Goal: Information Seeking & Learning: Learn about a topic

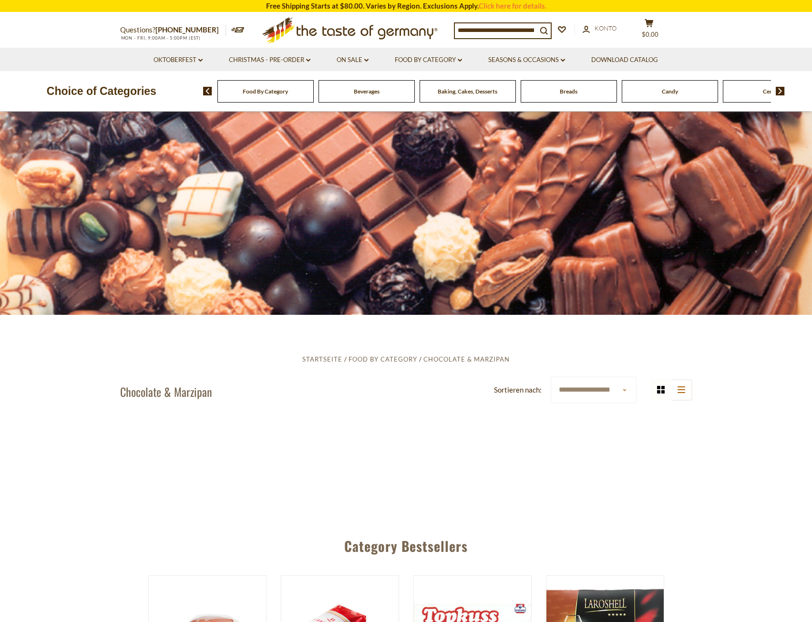
click at [288, 98] on div "Food By Category" at bounding box center [265, 91] width 96 height 22
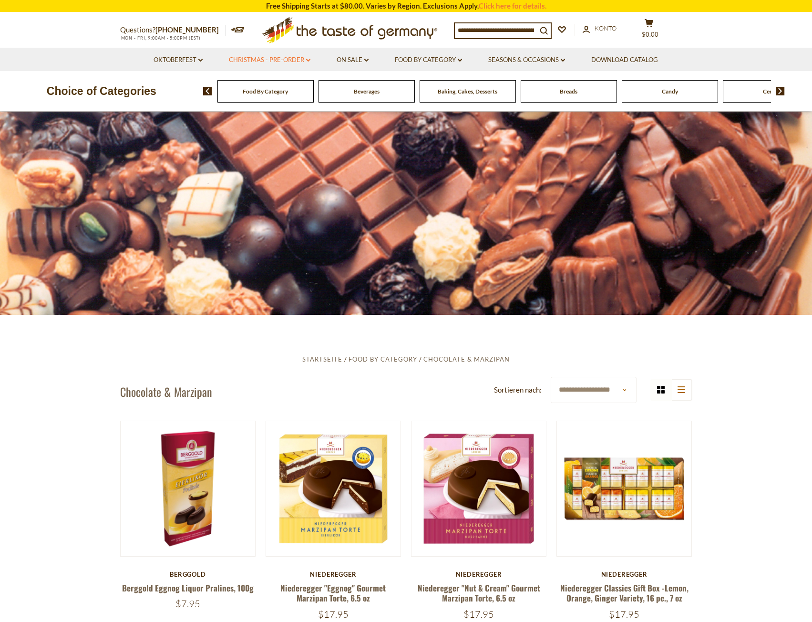
click at [270, 62] on link "Christmas - PRE-ORDER dropdown_arrow" at bounding box center [270, 60] width 82 height 10
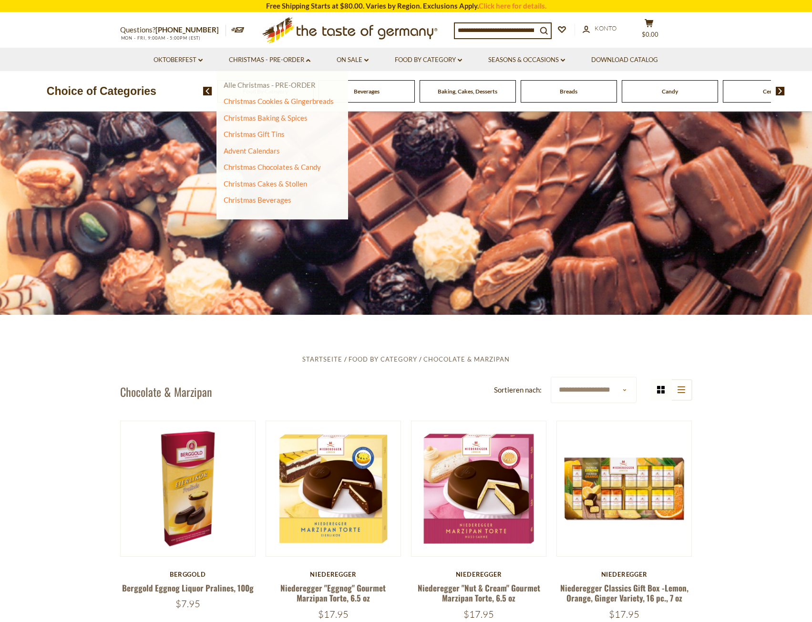
click at [269, 86] on link "Alle Christmas - PRE-ORDER" at bounding box center [270, 85] width 92 height 9
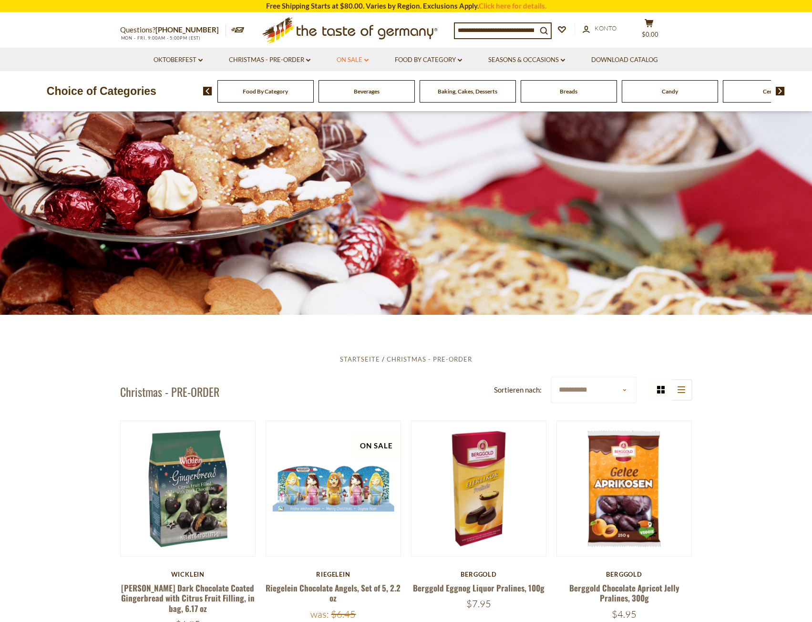
click at [367, 62] on link "On Sale dropdown_arrow" at bounding box center [353, 60] width 32 height 10
click at [435, 55] on link "Food By Category dropdown_arrow" at bounding box center [428, 60] width 67 height 10
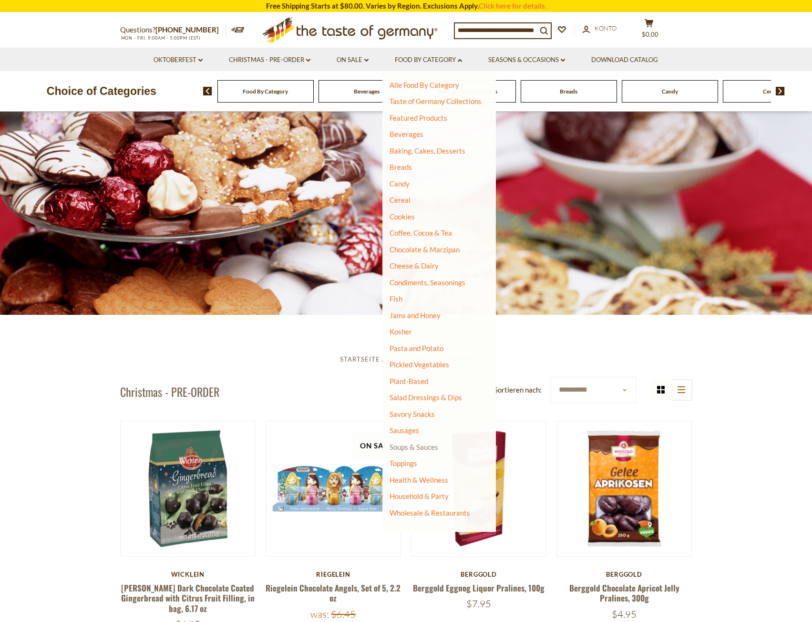
click at [414, 445] on link "Soups & Sauces" at bounding box center [413, 446] width 49 height 9
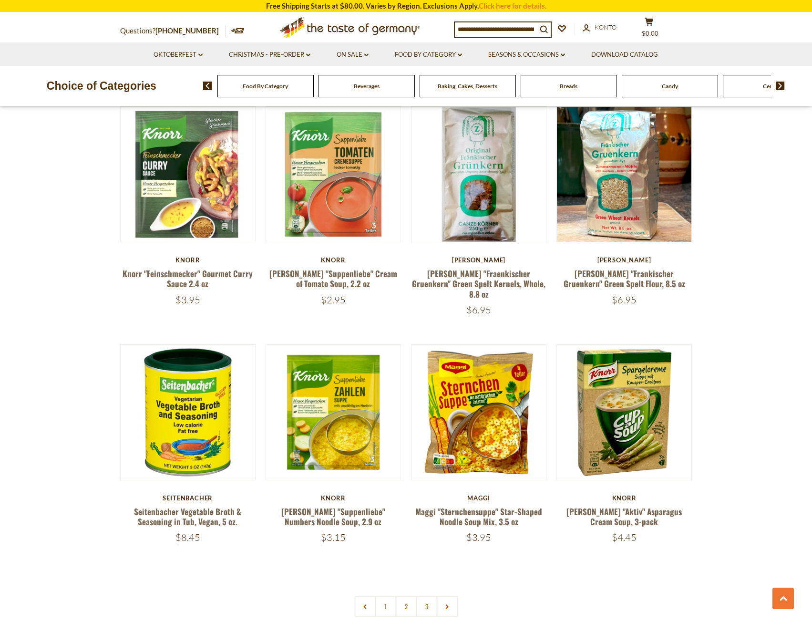
scroll to position [1811, 0]
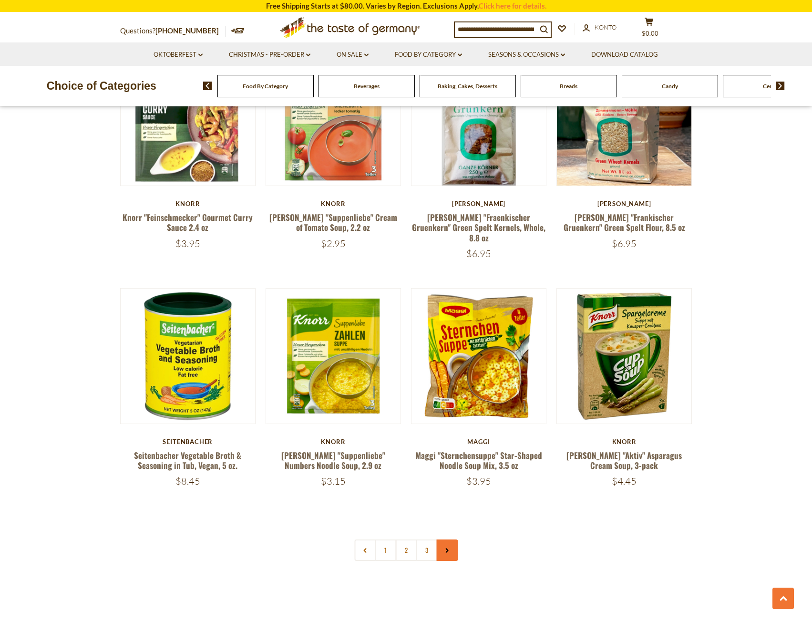
click at [443, 539] on link at bounding box center [446, 549] width 21 height 21
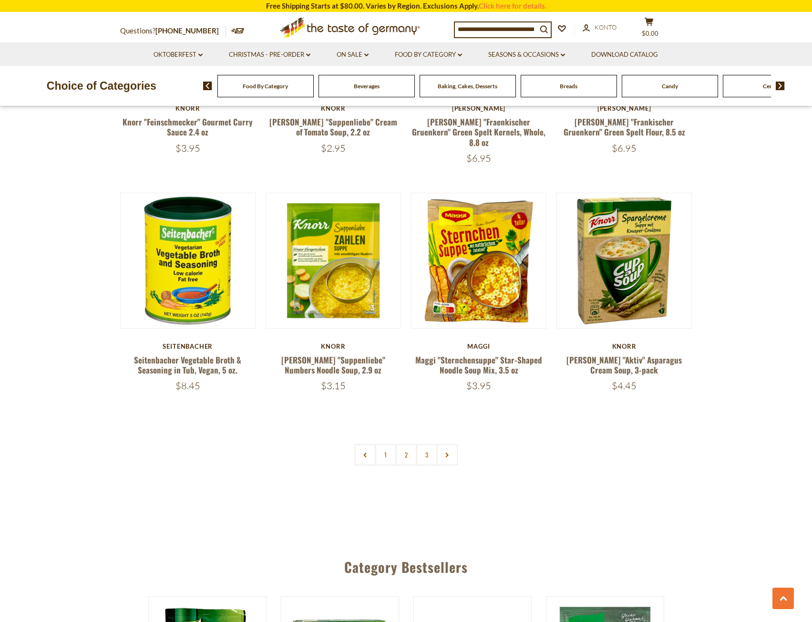
scroll to position [2002, 0]
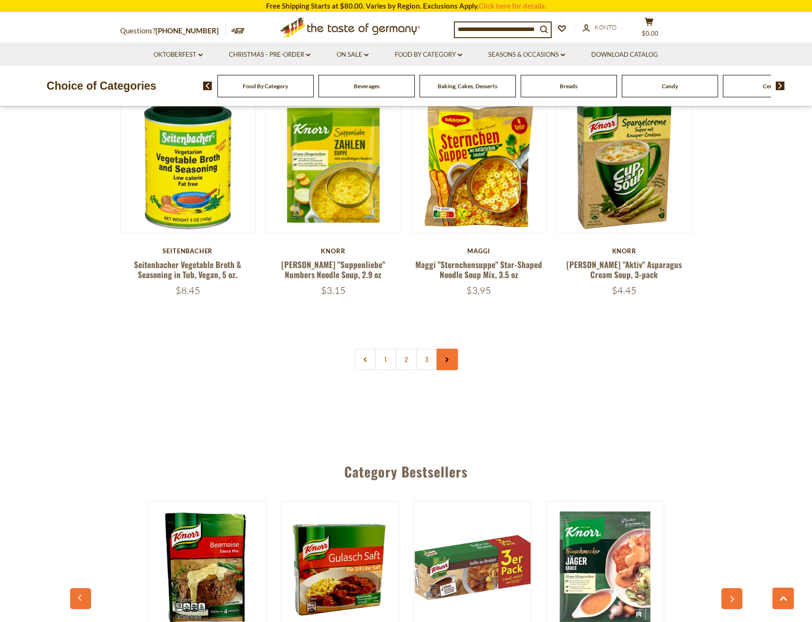
click at [448, 357] on icon at bounding box center [447, 359] width 6 height 5
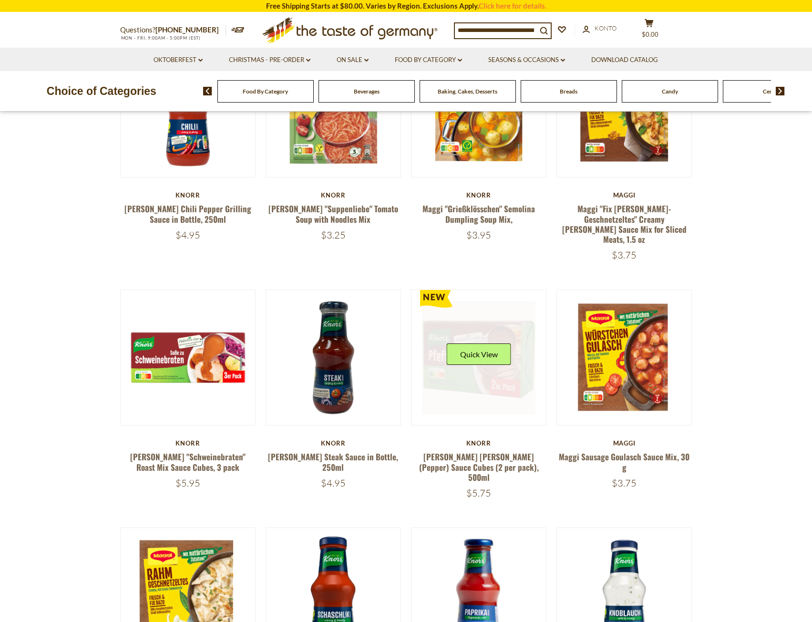
scroll to position [0, 0]
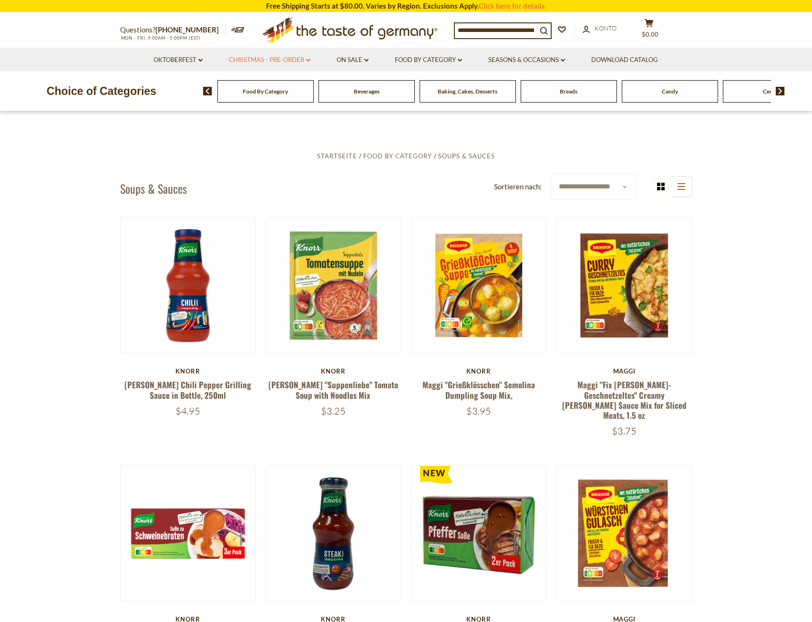
click at [263, 60] on link "Christmas - PRE-ORDER dropdown_arrow" at bounding box center [270, 60] width 82 height 10
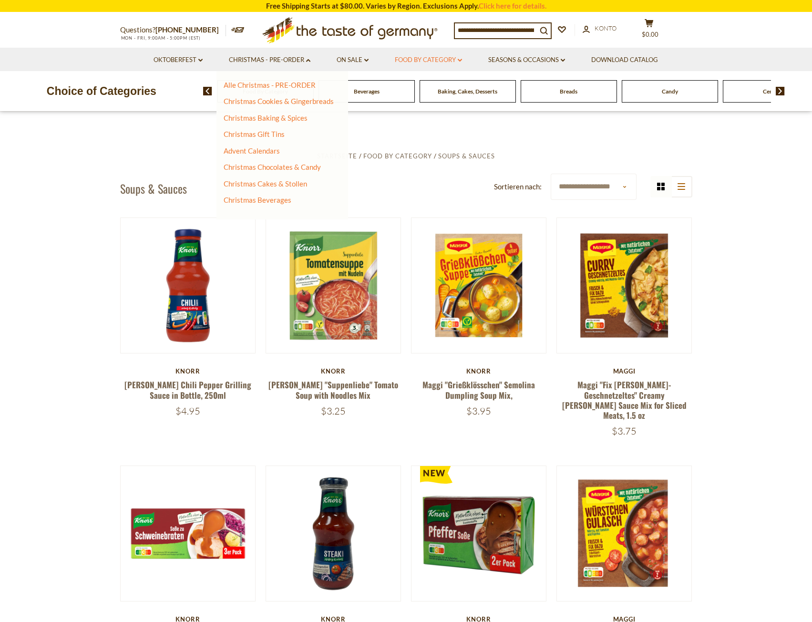
click at [430, 59] on link "Food By Category dropdown_arrow" at bounding box center [428, 60] width 67 height 10
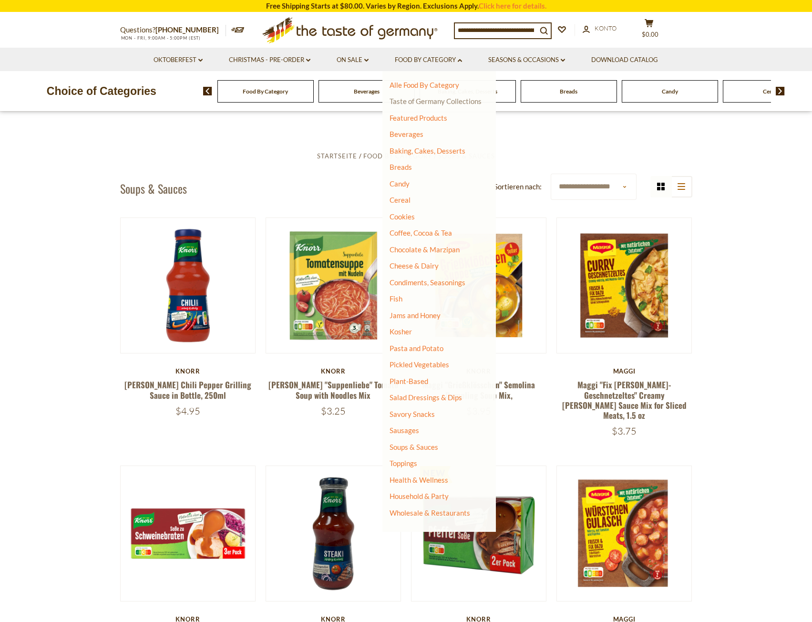
click at [426, 104] on link "Taste of Germany Collections" at bounding box center [435, 101] width 92 height 9
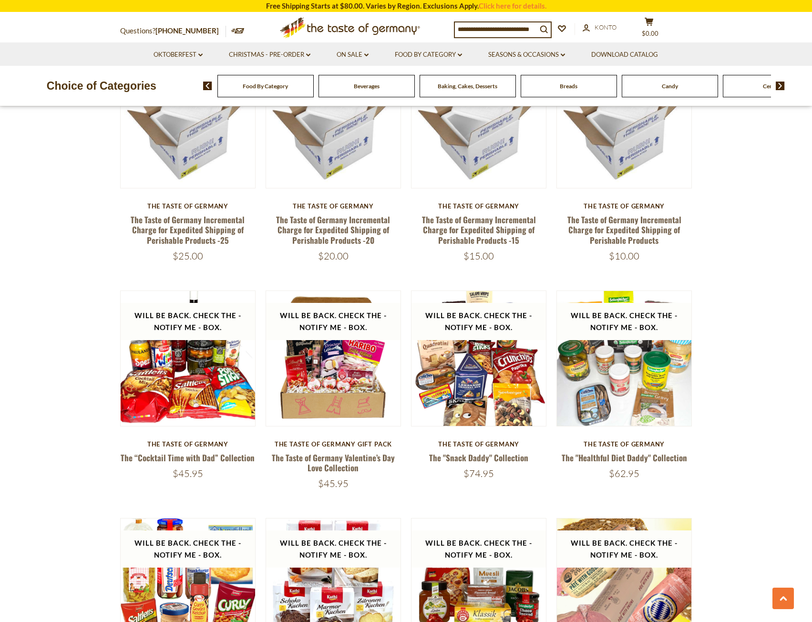
scroll to position [953, 0]
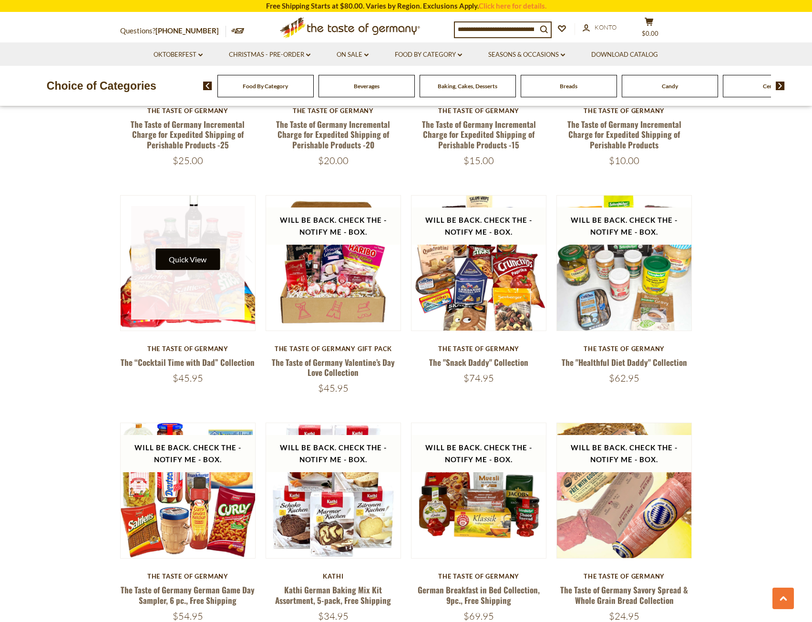
click at [204, 261] on button "Quick View" at bounding box center [187, 258] width 64 height 21
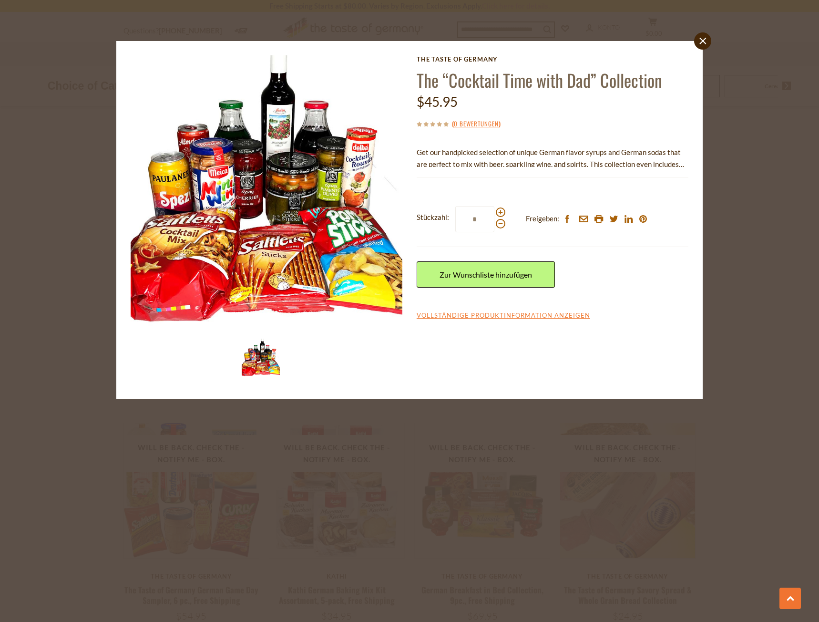
click at [67, 327] on div "close The Taste of Germany The “Cocktail Time with Dad” Collection $45.95 ( 0 B…" at bounding box center [409, 311] width 819 height 622
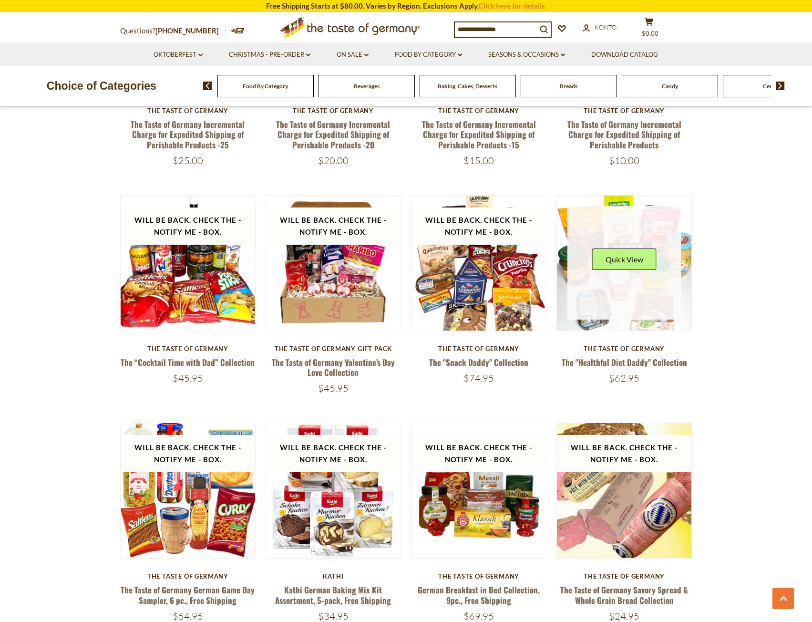
click at [627, 279] on link at bounding box center [623, 262] width 113 height 113
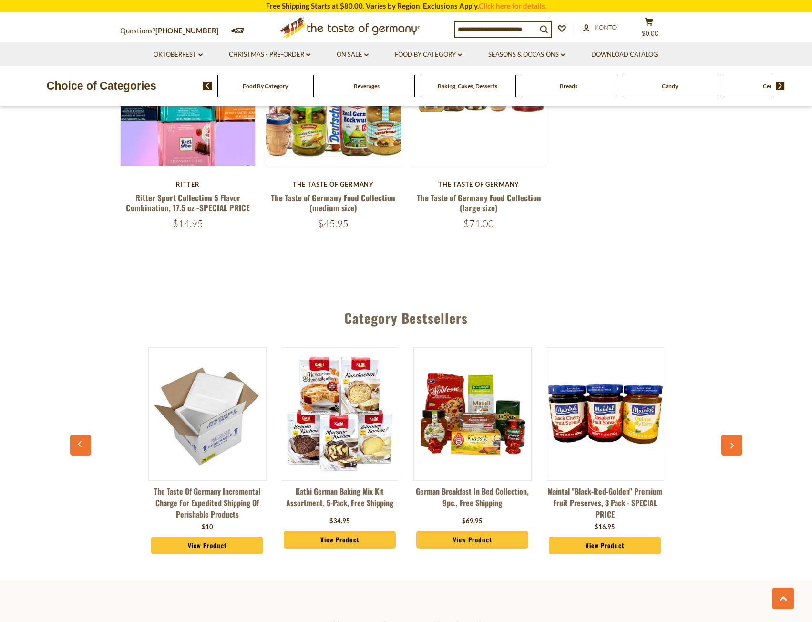
scroll to position [1811, 0]
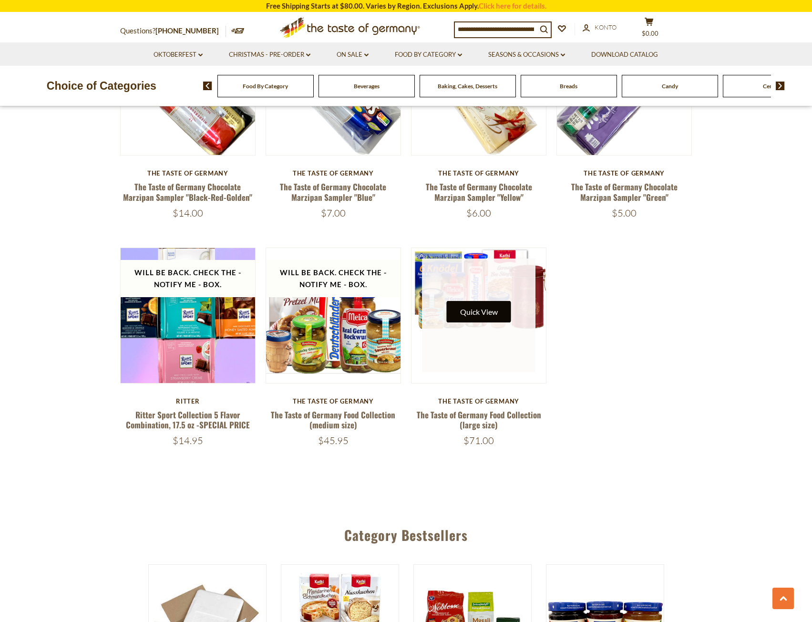
click at [476, 309] on button "Quick View" at bounding box center [479, 311] width 64 height 21
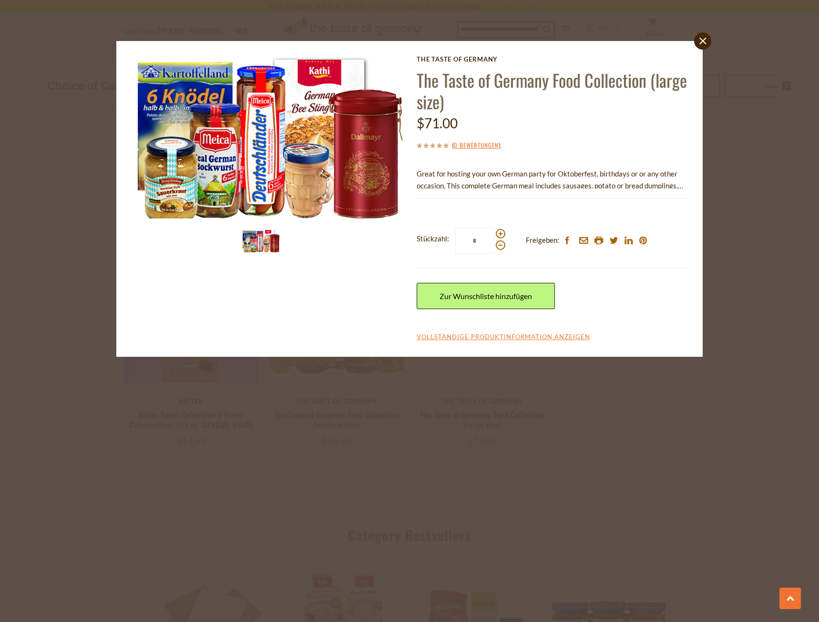
click at [772, 108] on div "close The Taste of Germany The Taste of Germany Food Collection (large size) $7…" at bounding box center [409, 311] width 819 height 622
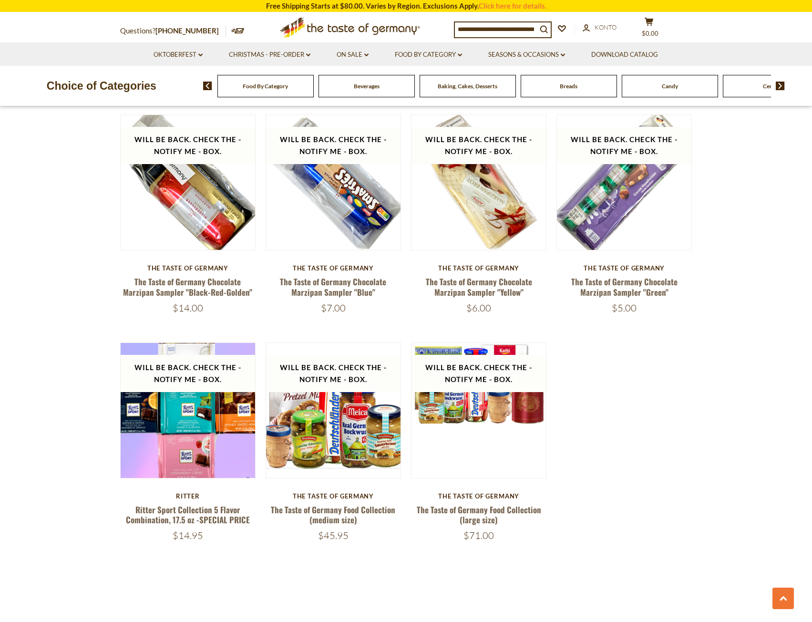
scroll to position [1716, 0]
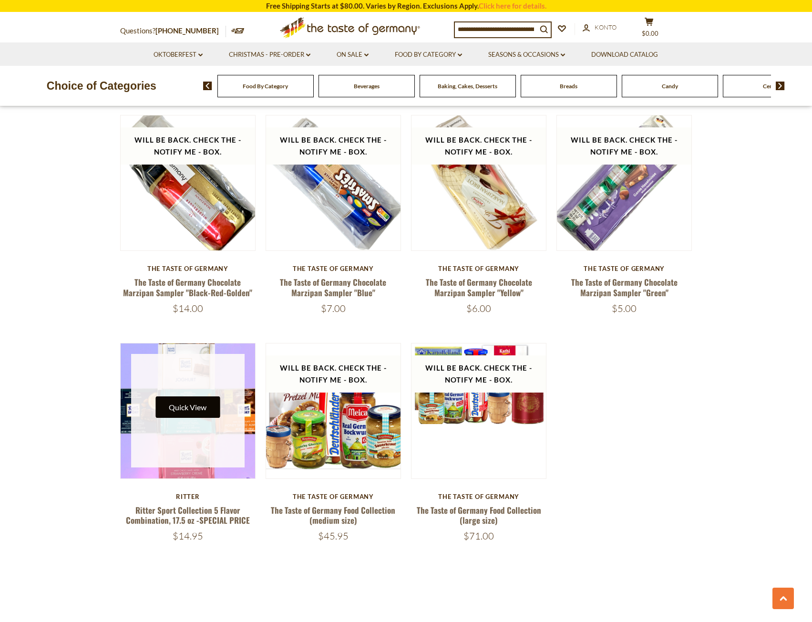
click at [191, 402] on button "Quick View" at bounding box center [187, 406] width 64 height 21
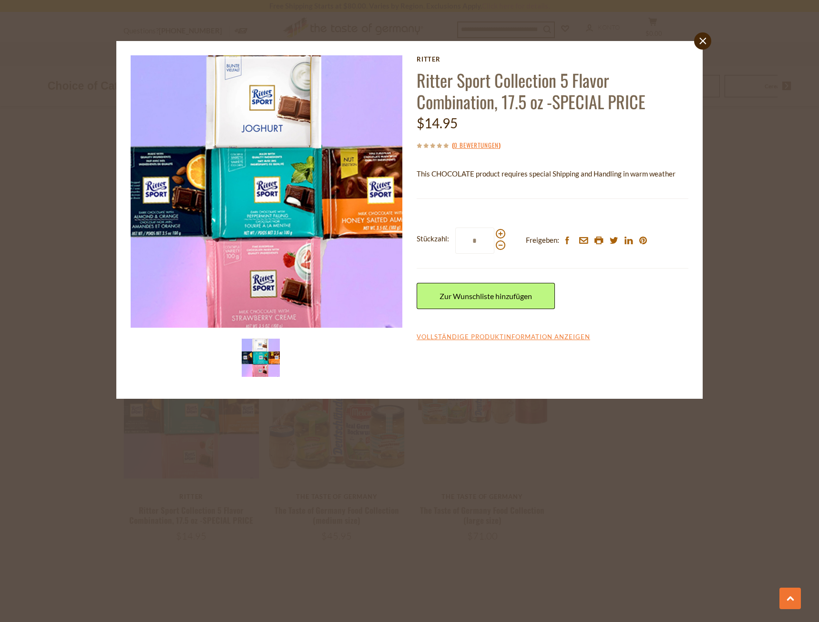
click at [622, 477] on div "close Ritter Ritter Sport Collection 5 Flavor Combination, 17.5 oz -SPECIAL PRI…" at bounding box center [409, 311] width 819 height 622
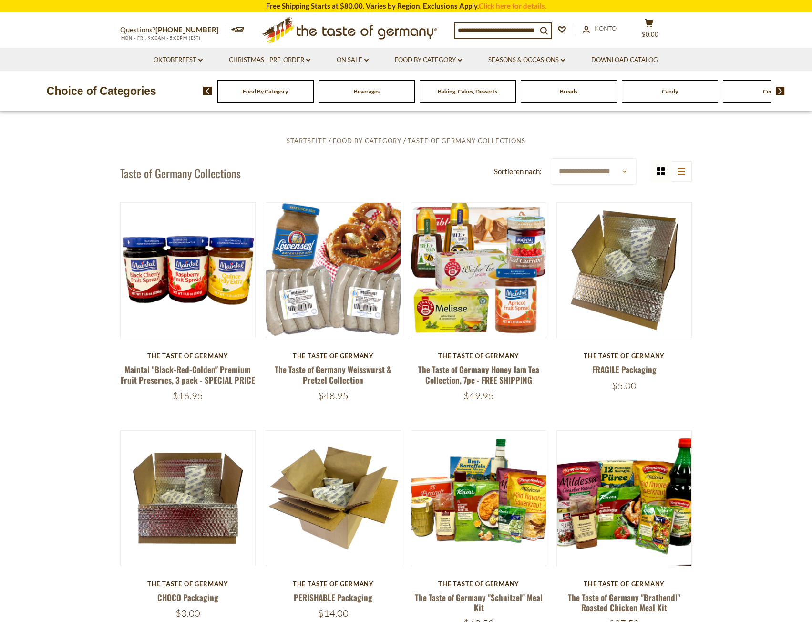
scroll to position [0, 0]
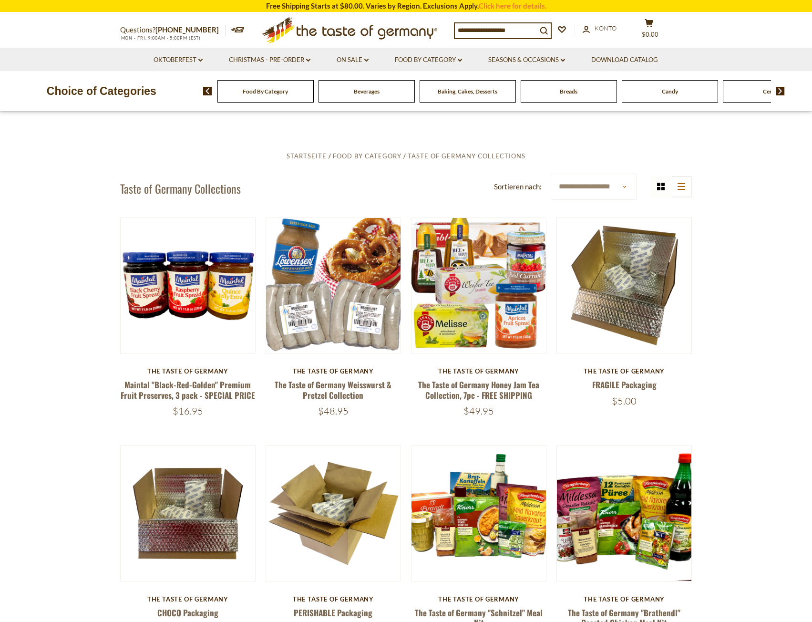
click at [584, 103] on div "Choice of Categories Food By Category Beverages Baking, Cakes, Desserts Breads …" at bounding box center [406, 91] width 812 height 40
click at [567, 95] on span "Breads" at bounding box center [569, 91] width 18 height 7
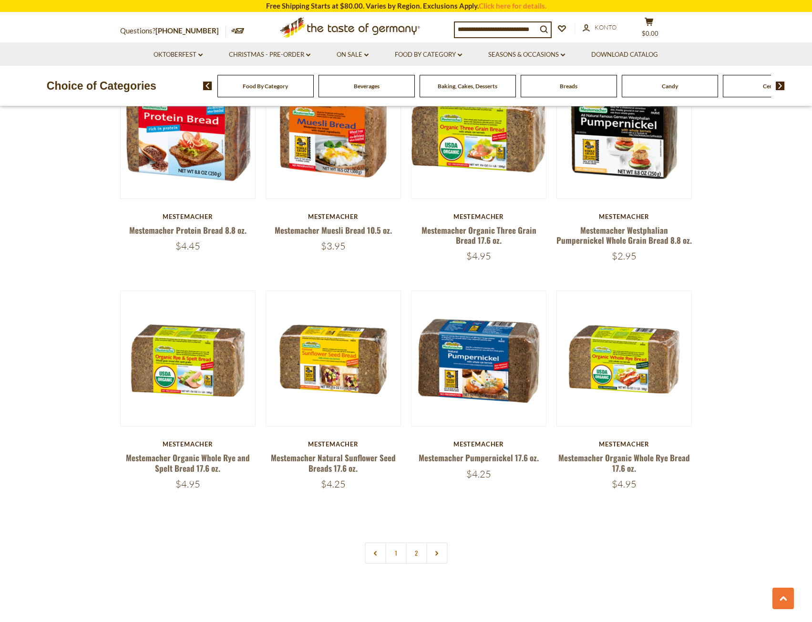
scroll to position [1907, 0]
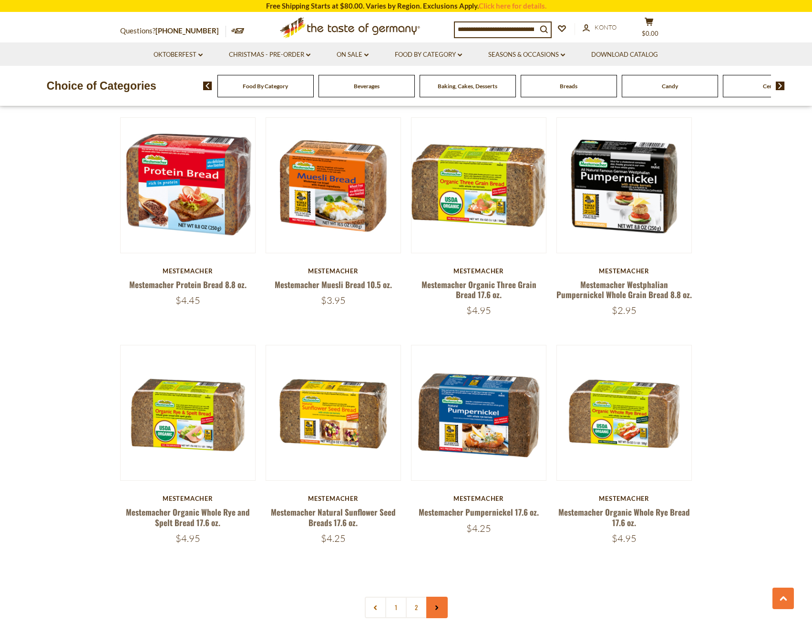
click at [437, 613] on link at bounding box center [436, 606] width 21 height 21
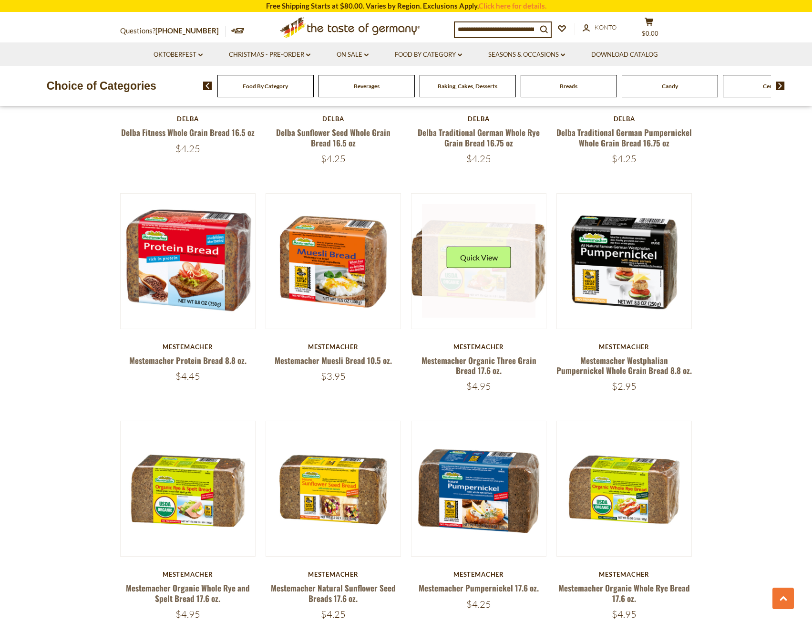
scroll to position [2097, 0]
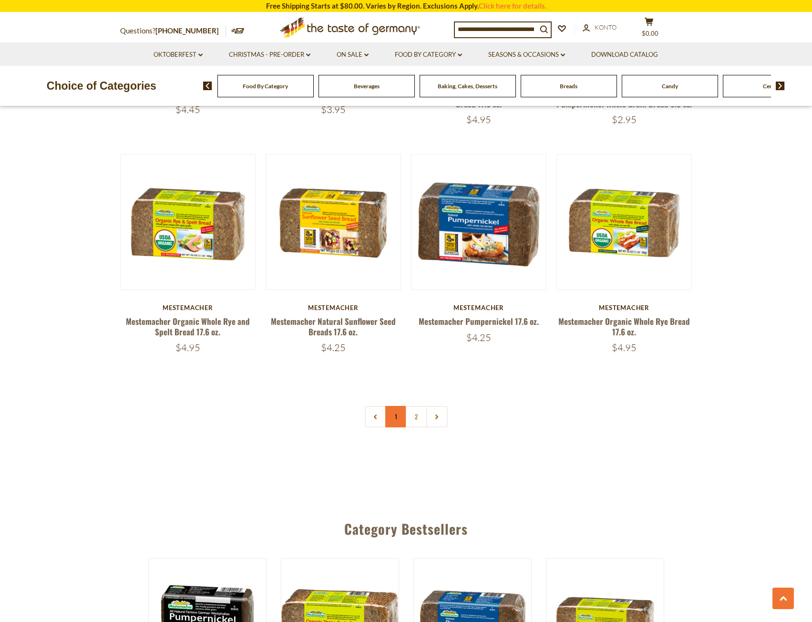
click at [400, 417] on link "1" at bounding box center [395, 416] width 21 height 21
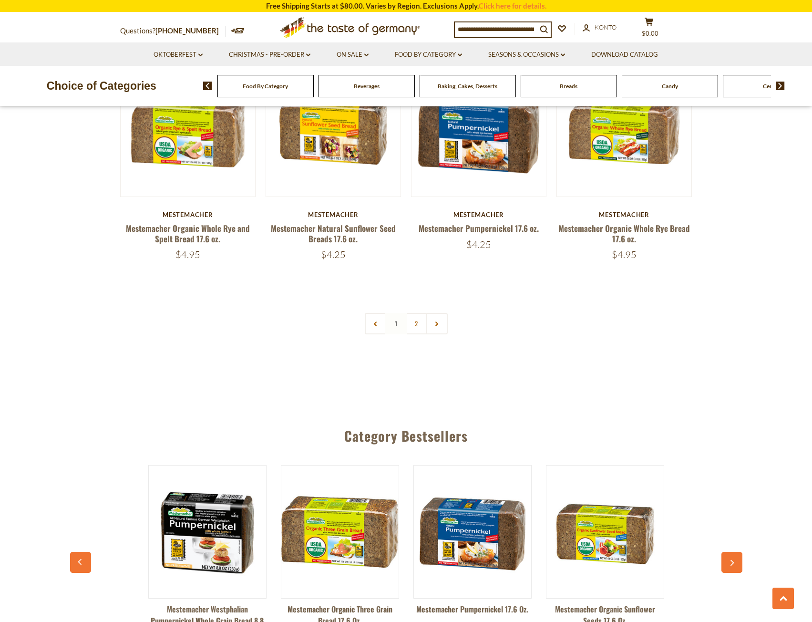
scroll to position [2193, 0]
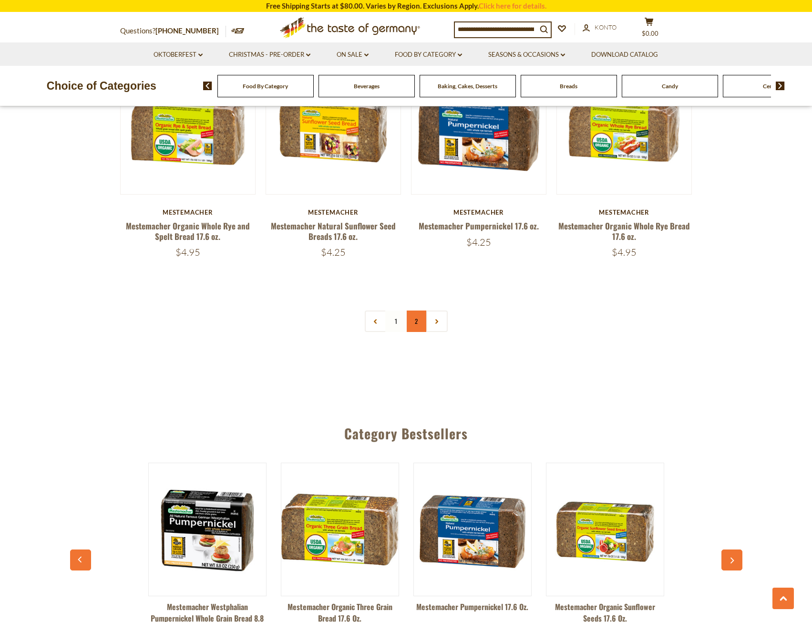
click at [415, 322] on link "2" at bounding box center [416, 320] width 21 height 21
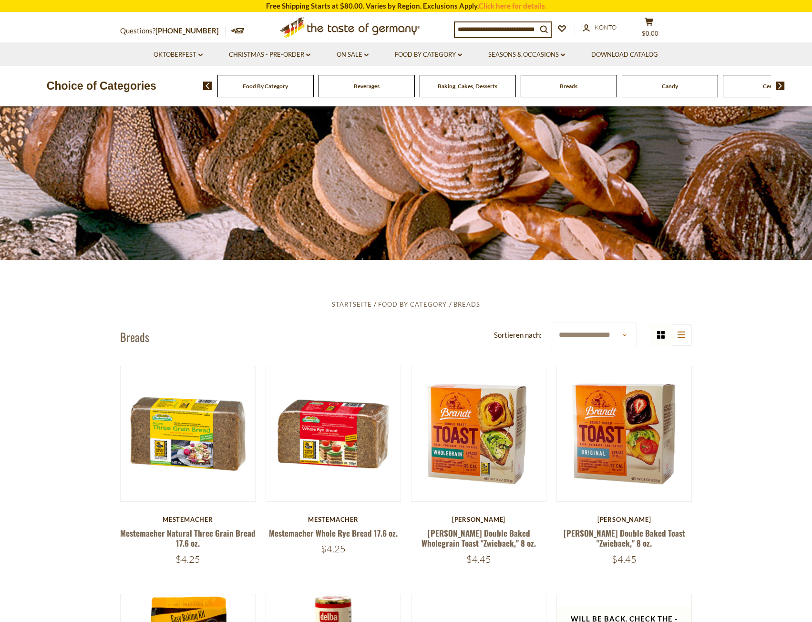
scroll to position [0, 0]
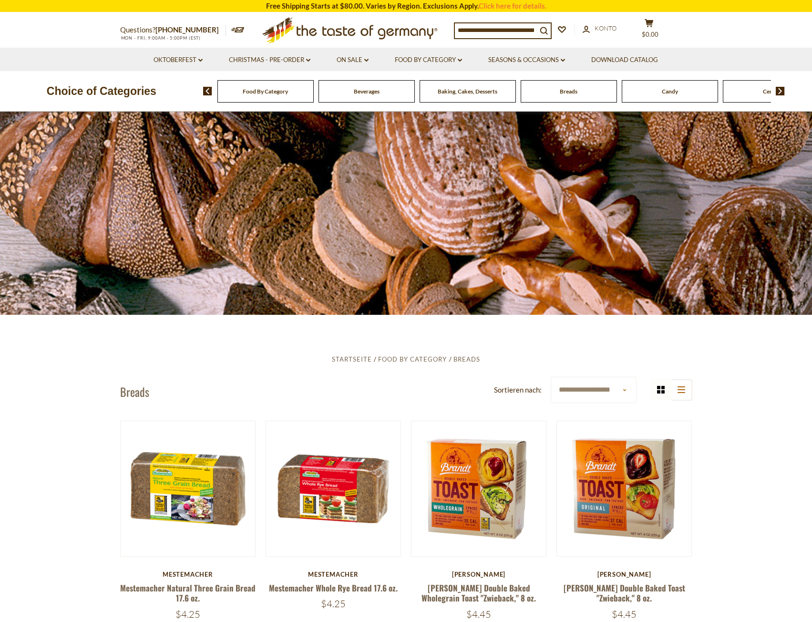
click at [468, 90] on span "Baking, Cakes, Desserts" at bounding box center [468, 91] width 60 height 7
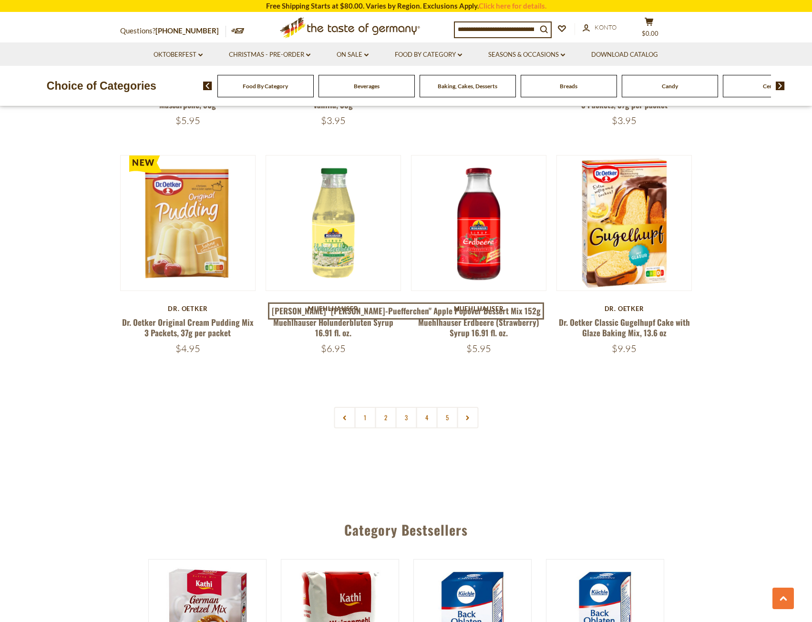
scroll to position [2097, 0]
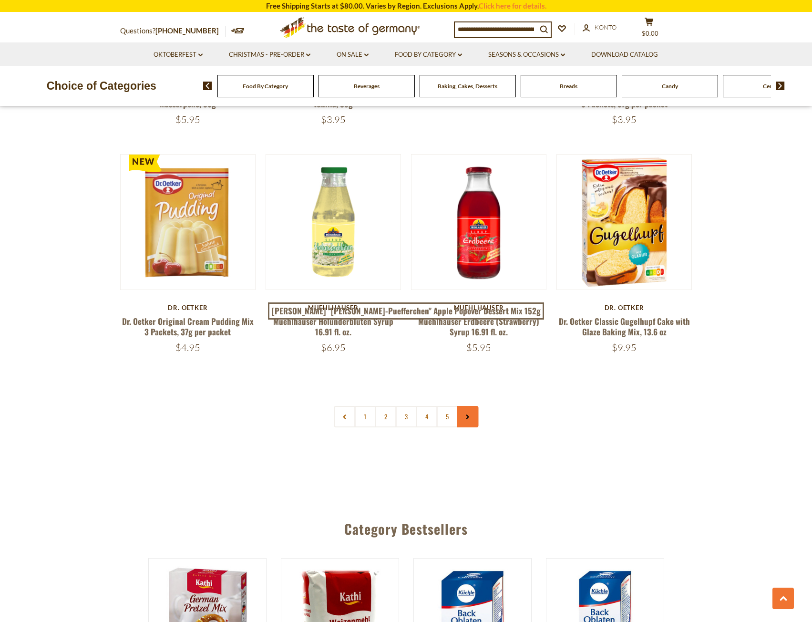
click at [463, 408] on link at bounding box center [467, 416] width 21 height 21
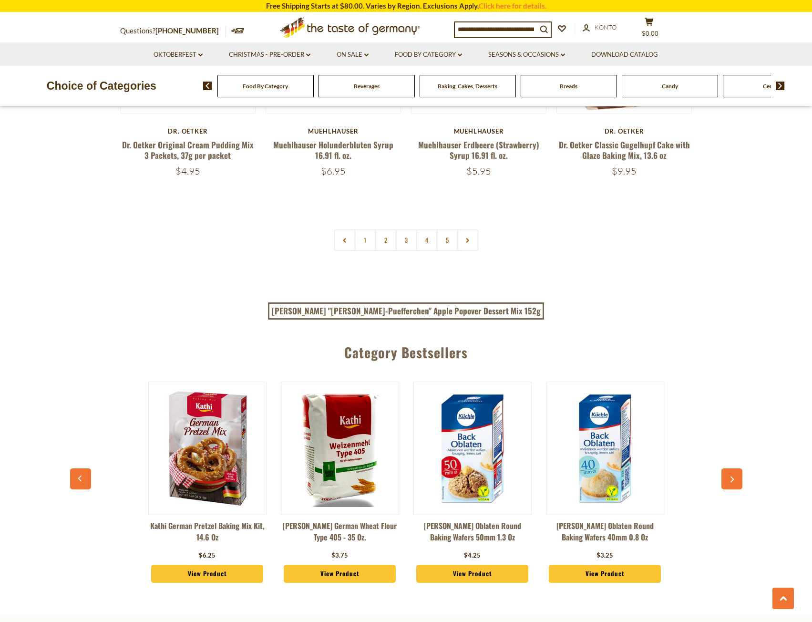
scroll to position [2288, 0]
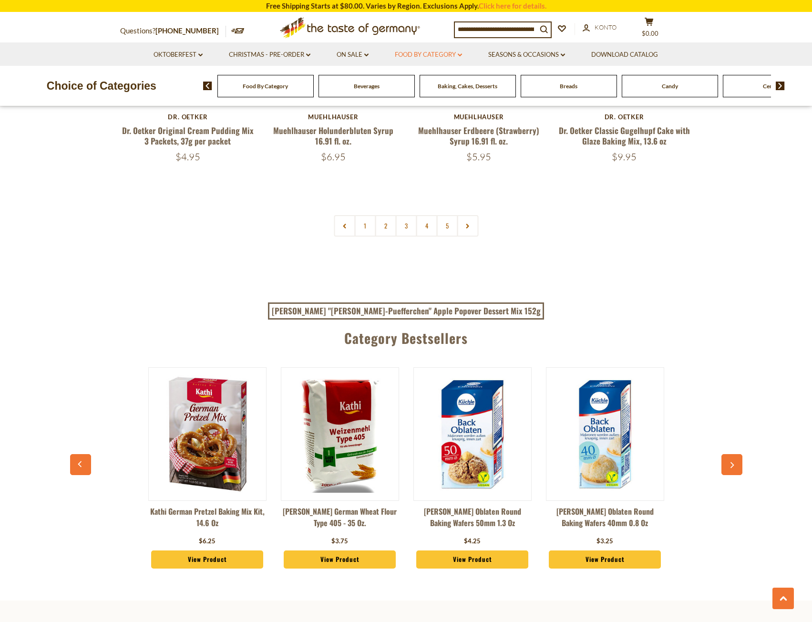
click at [450, 51] on link "Food By Category dropdown_arrow" at bounding box center [428, 55] width 67 height 10
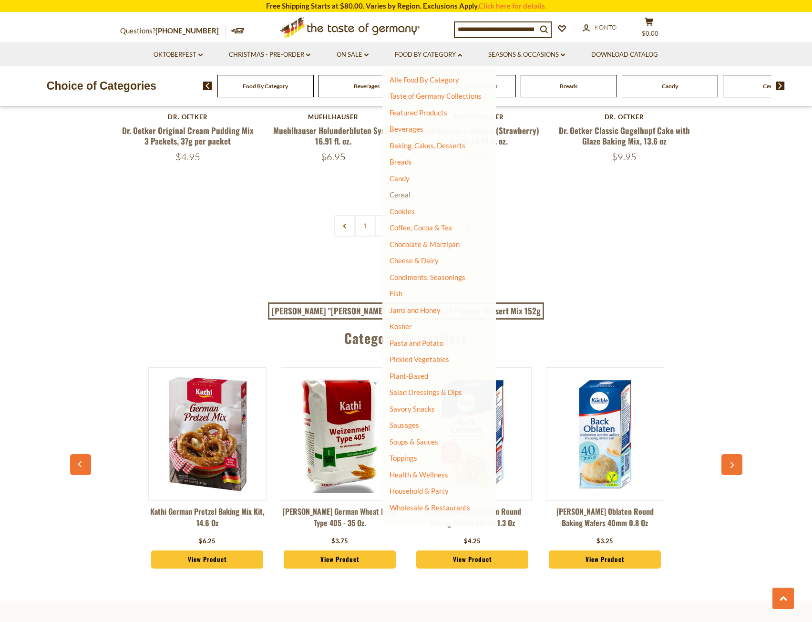
click at [399, 192] on link "Cereal" at bounding box center [399, 194] width 21 height 9
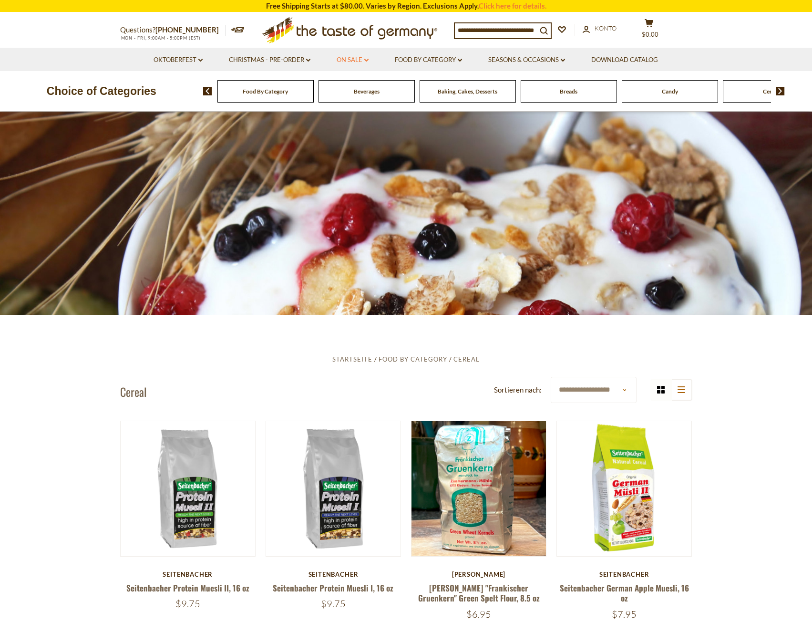
click at [364, 59] on link "On Sale dropdown_arrow" at bounding box center [353, 60] width 32 height 10
drag, startPoint x: 423, startPoint y: 65, endPoint x: 426, endPoint y: 60, distance: 6.4
click at [426, 61] on li "Food By Category dropdown_arrow Alle Food By Category Taste of Germany Collecti…" at bounding box center [428, 59] width 92 height 23
click at [426, 60] on link "Food By Category dropdown_arrow" at bounding box center [428, 60] width 67 height 10
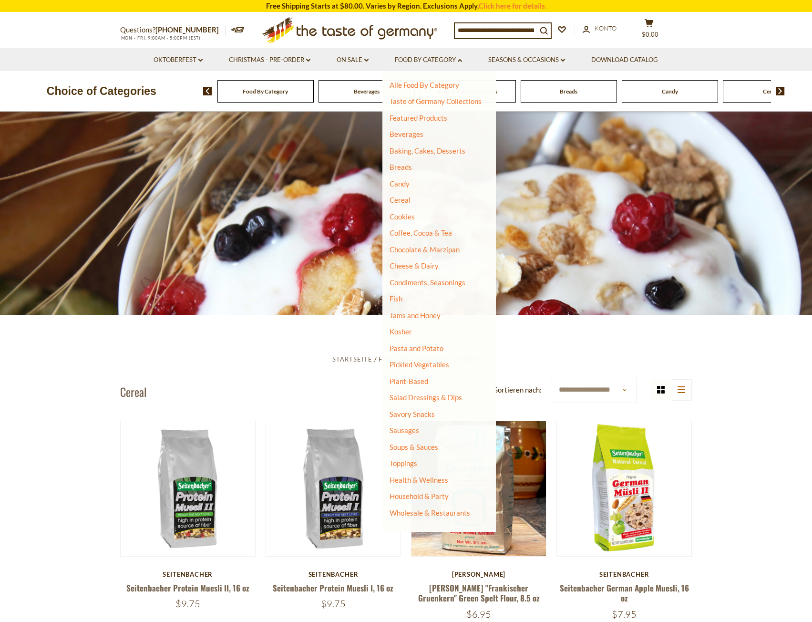
click at [480, 55] on li "Seasons & Occasions dropdown_arrow Alle Seasons & Occasions Recipes Game Day Va…" at bounding box center [527, 59] width 102 height 23
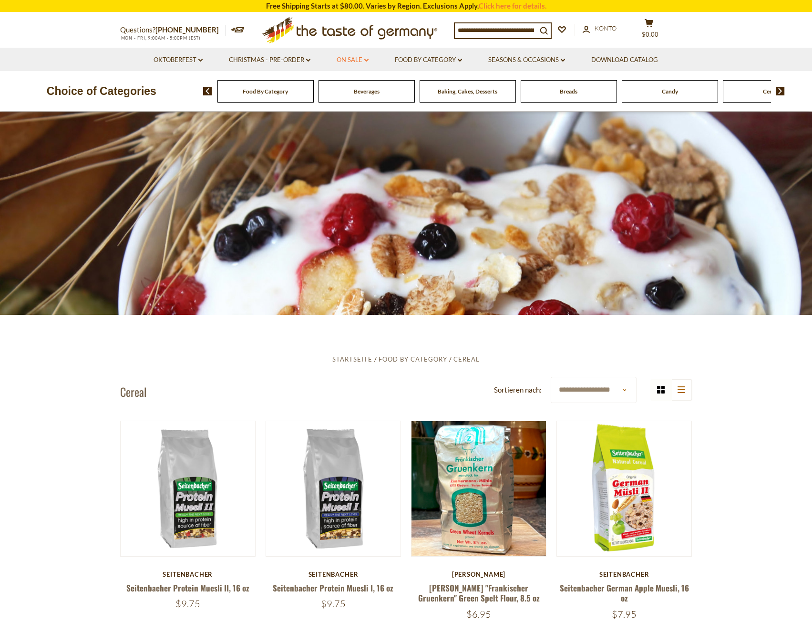
click at [368, 61] on icon "dropdown_arrow" at bounding box center [366, 60] width 4 height 3
click at [435, 62] on link "Food By Category dropdown_arrow" at bounding box center [428, 60] width 67 height 10
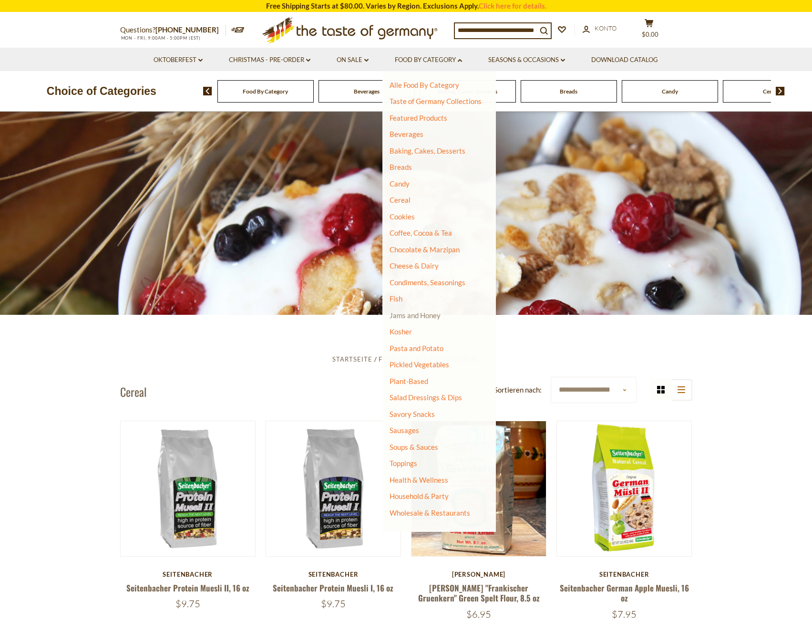
click at [409, 314] on link "Jams and Honey" at bounding box center [414, 315] width 51 height 9
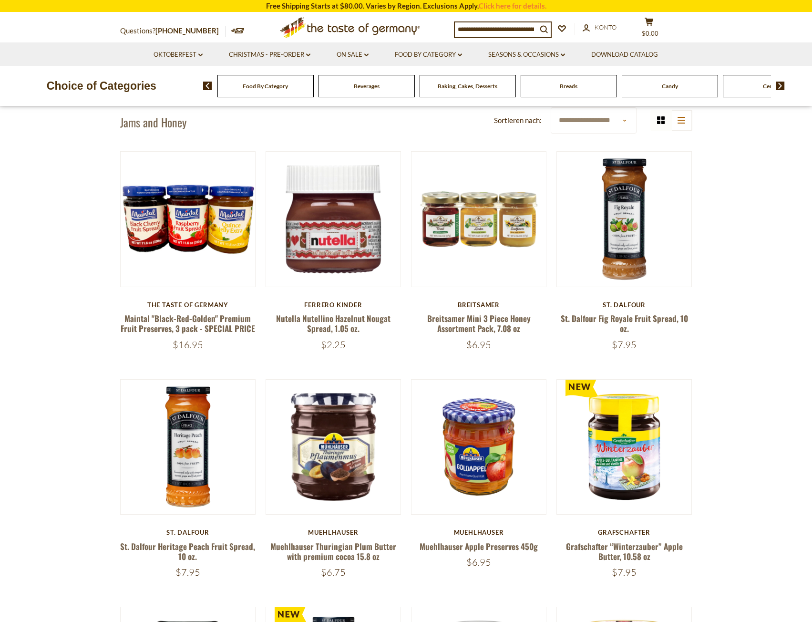
scroll to position [191, 0]
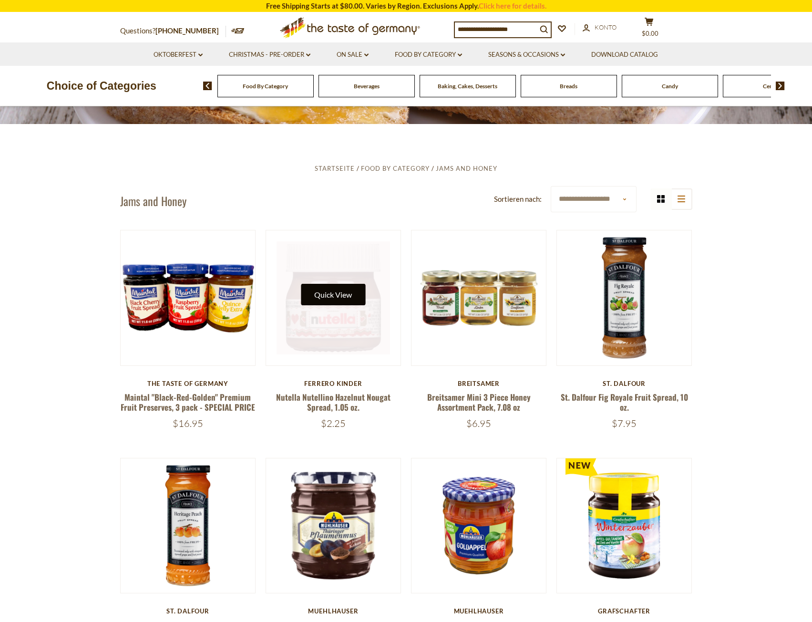
click at [327, 297] on button "Quick View" at bounding box center [333, 294] width 64 height 21
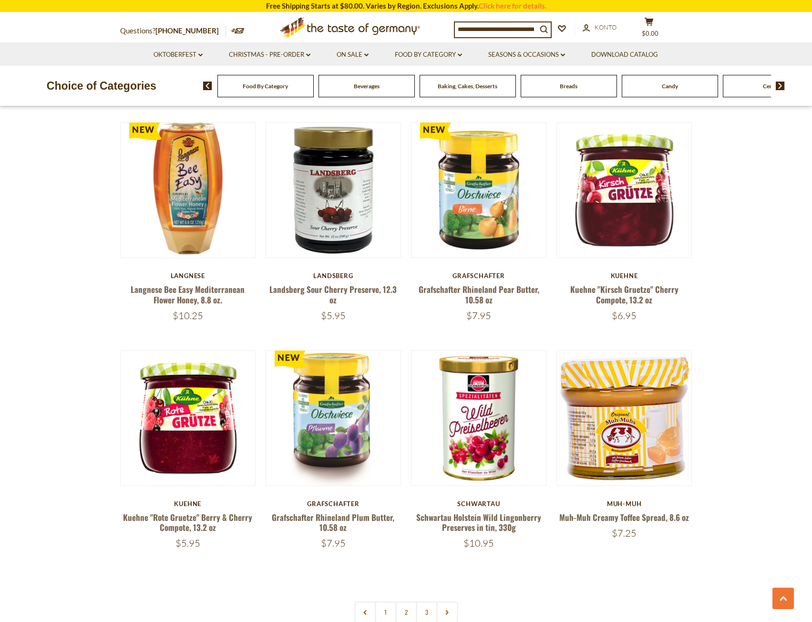
scroll to position [1907, 0]
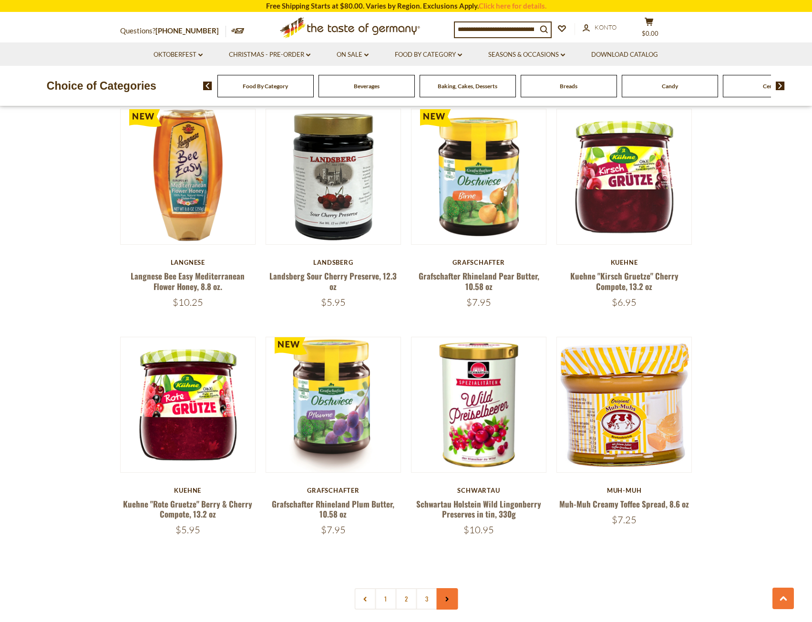
click at [451, 605] on link at bounding box center [446, 598] width 21 height 21
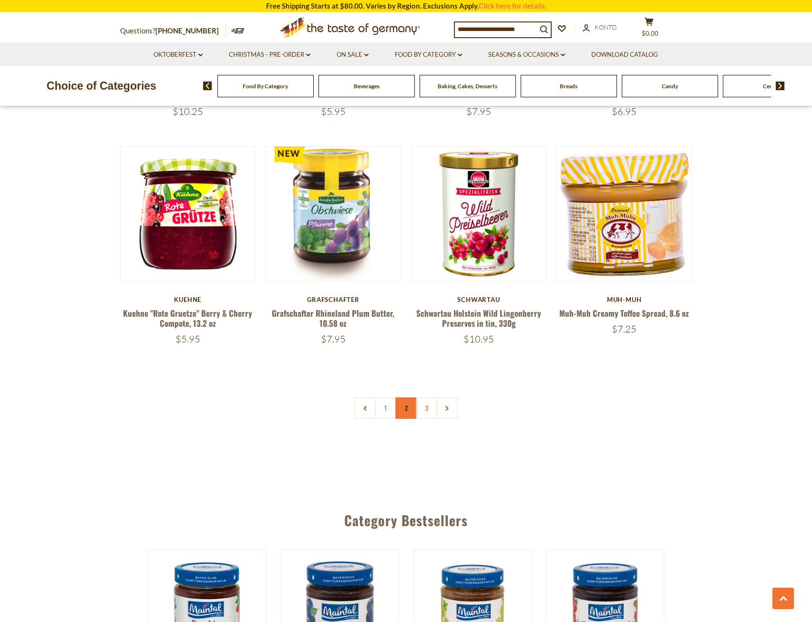
click at [401, 409] on link "2" at bounding box center [405, 407] width 21 height 21
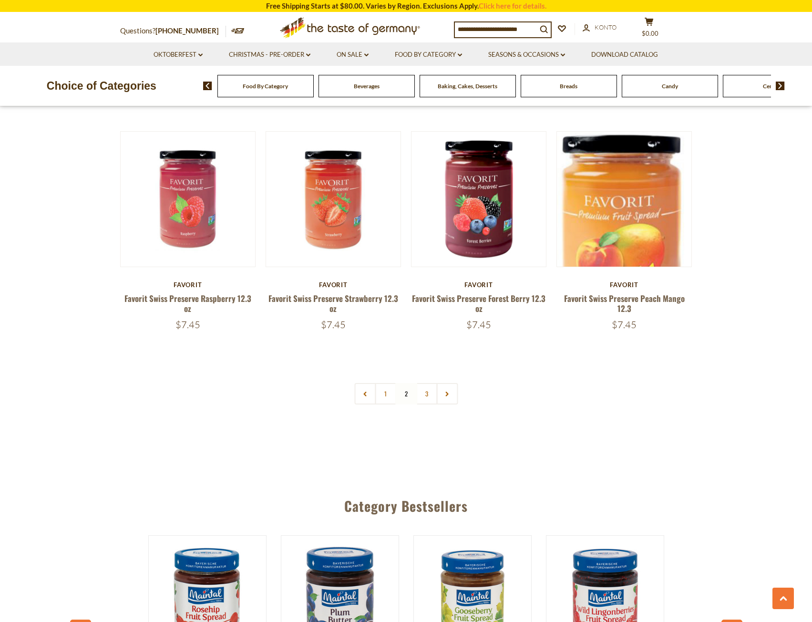
scroll to position [2097, 0]
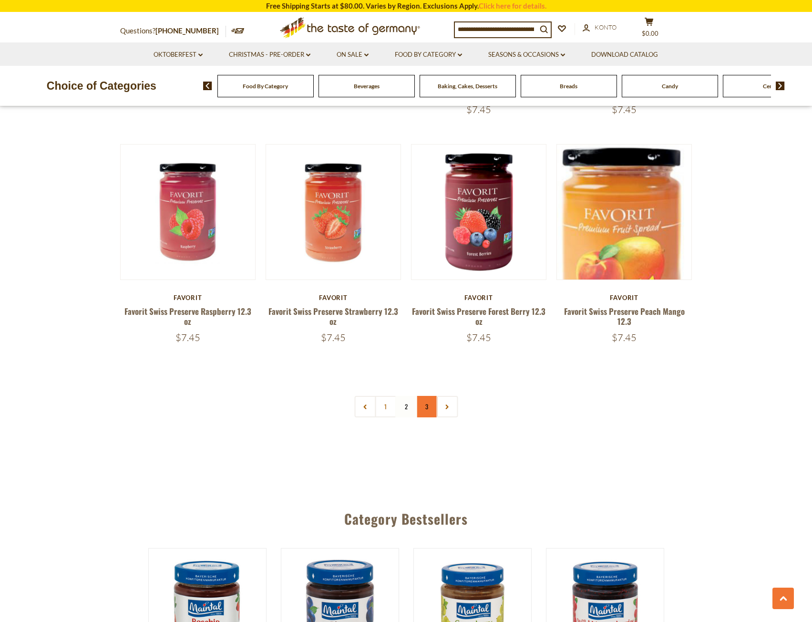
click at [430, 406] on link "3" at bounding box center [426, 406] width 21 height 21
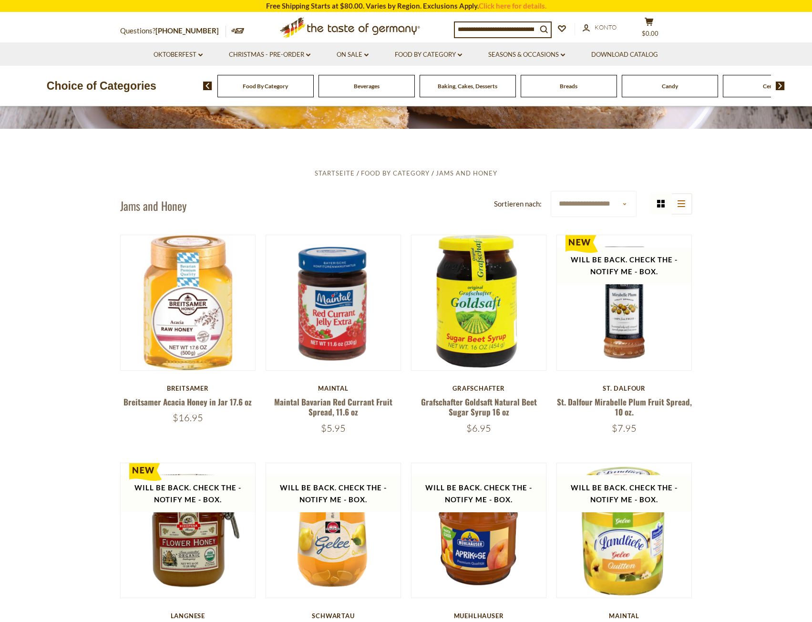
scroll to position [0, 0]
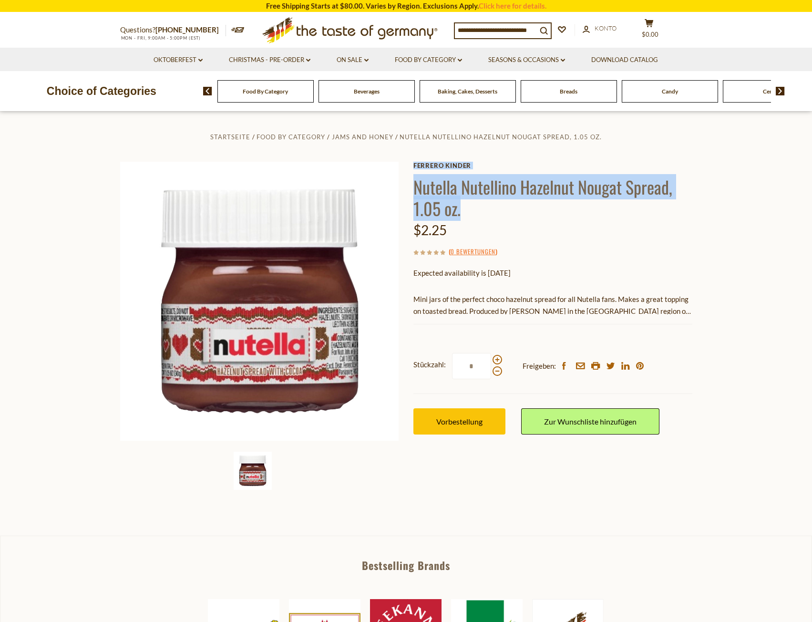
drag, startPoint x: 411, startPoint y: 210, endPoint x: 464, endPoint y: 211, distance: 52.4
click at [464, 211] on div "Startseite Food By Category Jams and Honey Nutella Nutellino Hazelnut Nougat Sp…" at bounding box center [406, 314] width 586 height 367
click at [466, 211] on h1 "Nutella Nutellino Hazelnut Nougat Spread, 1.05 oz." at bounding box center [552, 197] width 279 height 43
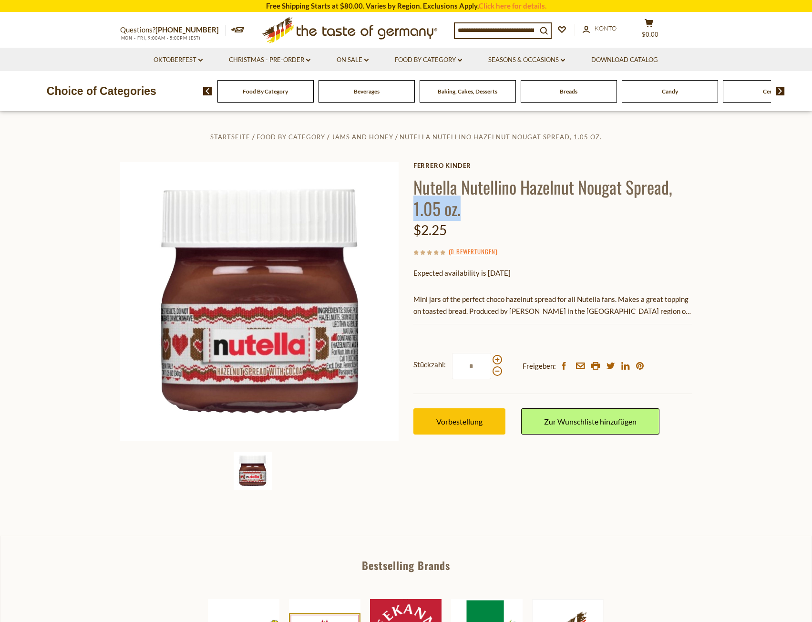
drag, startPoint x: 466, startPoint y: 211, endPoint x: 425, endPoint y: 210, distance: 41.5
click at [425, 210] on h1 "Nutella Nutellino Hazelnut Nougat Spread, 1.05 oz." at bounding box center [552, 197] width 279 height 43
